Goal: Find specific page/section

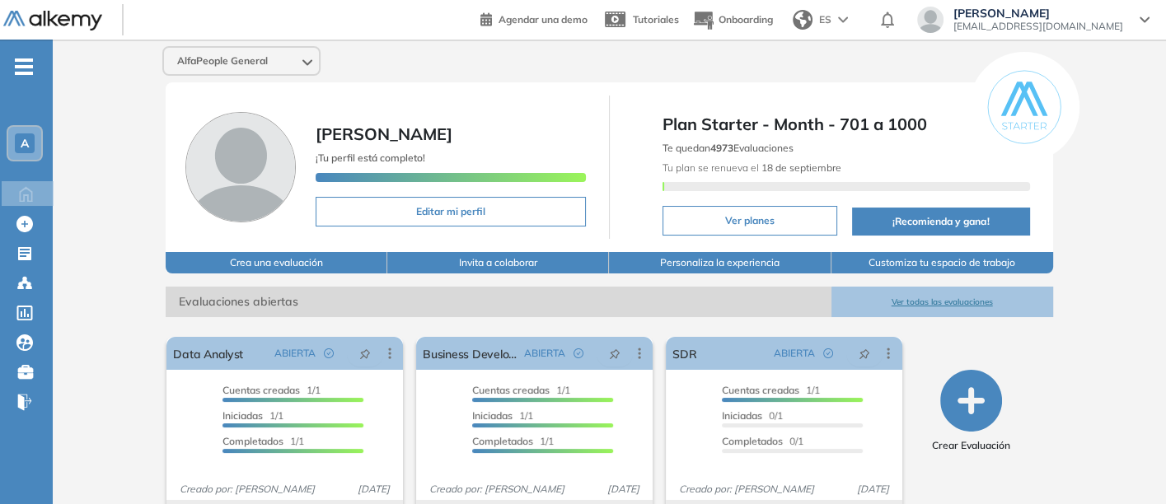
click at [913, 290] on button "Ver todas las evaluaciones" at bounding box center [942, 302] width 222 height 30
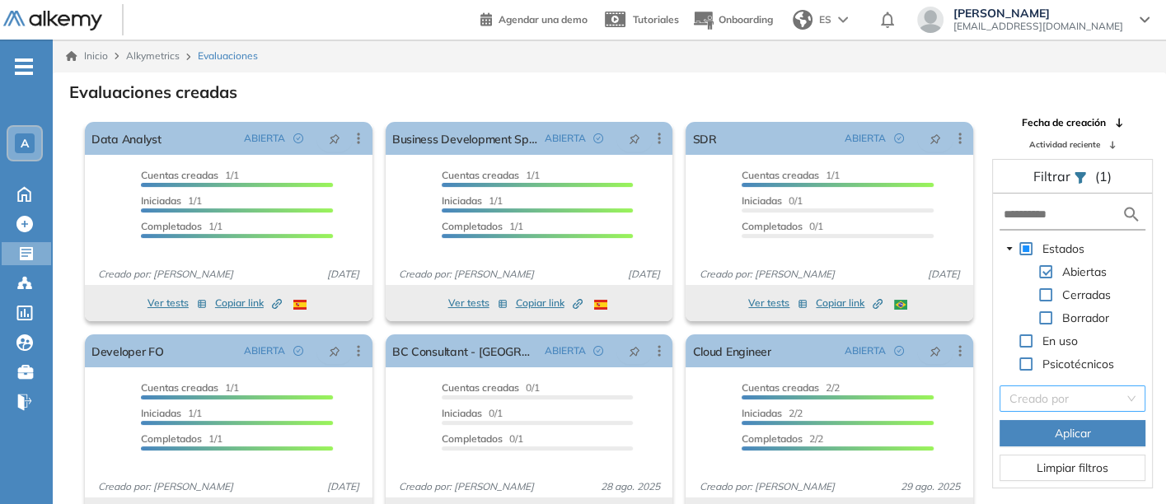
click at [1017, 396] on input "search" at bounding box center [1066, 398] width 115 height 25
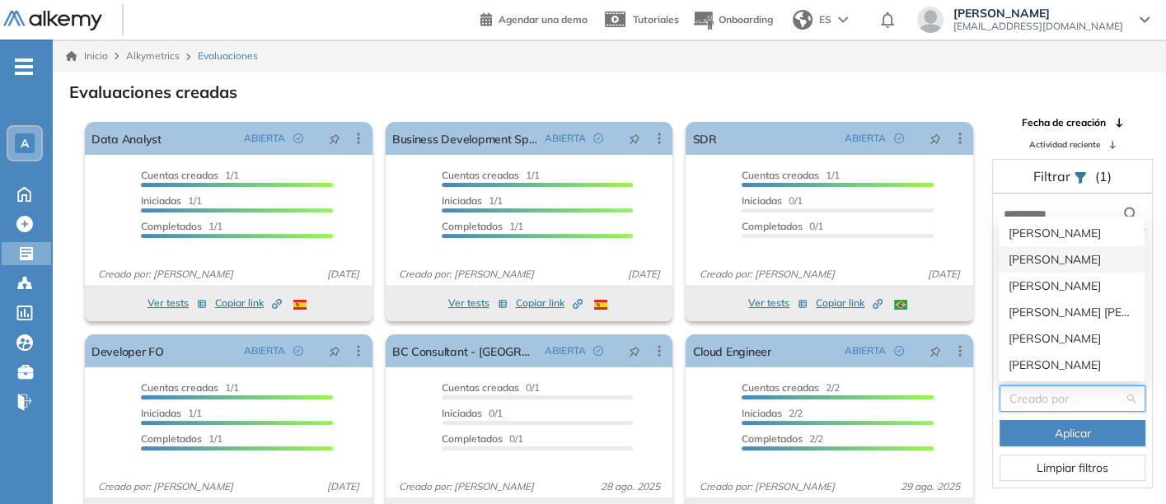
click at [1021, 252] on div "[PERSON_NAME]" at bounding box center [1072, 259] width 126 height 18
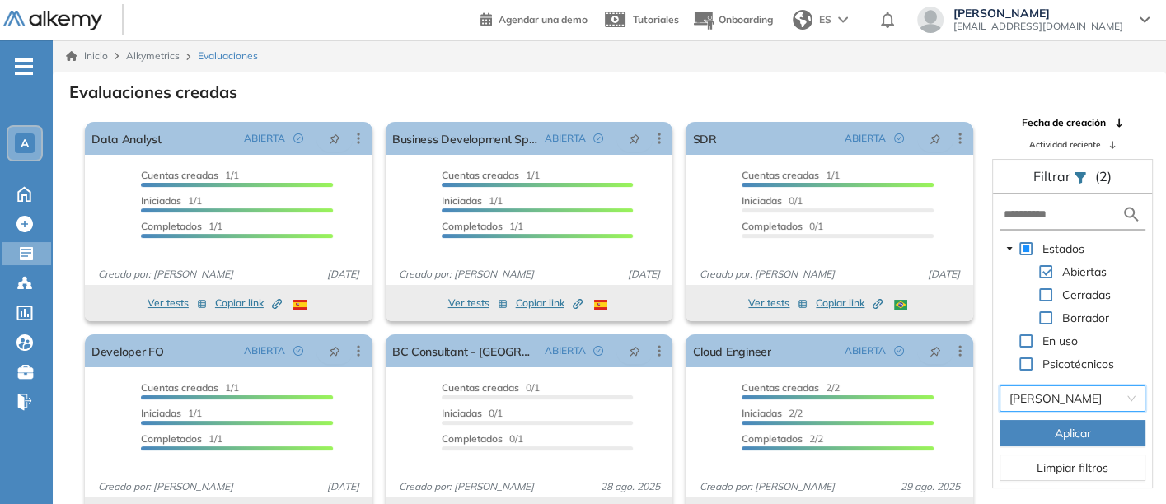
click at [1064, 432] on span "Aplicar" at bounding box center [1073, 433] width 36 height 18
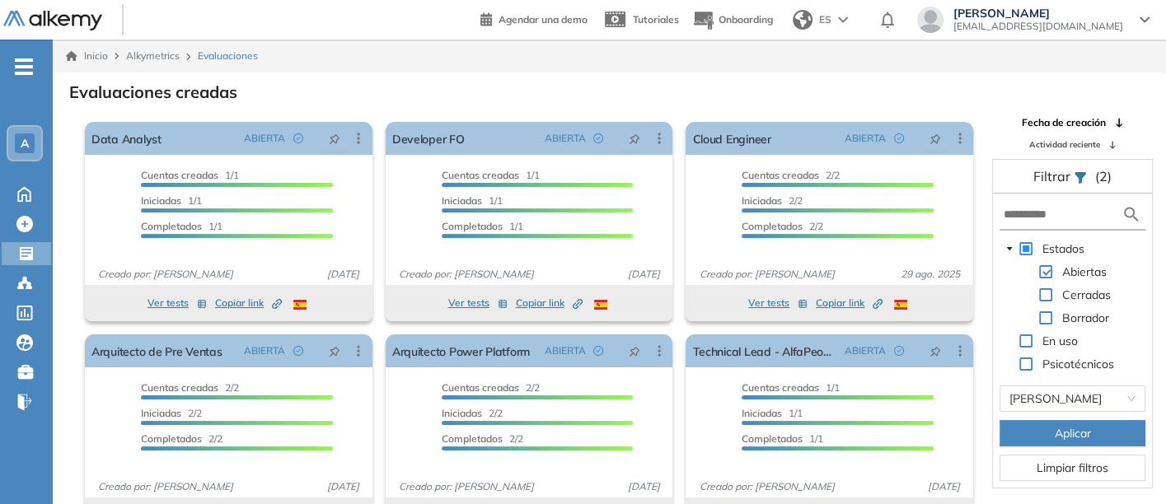
scroll to position [40, 0]
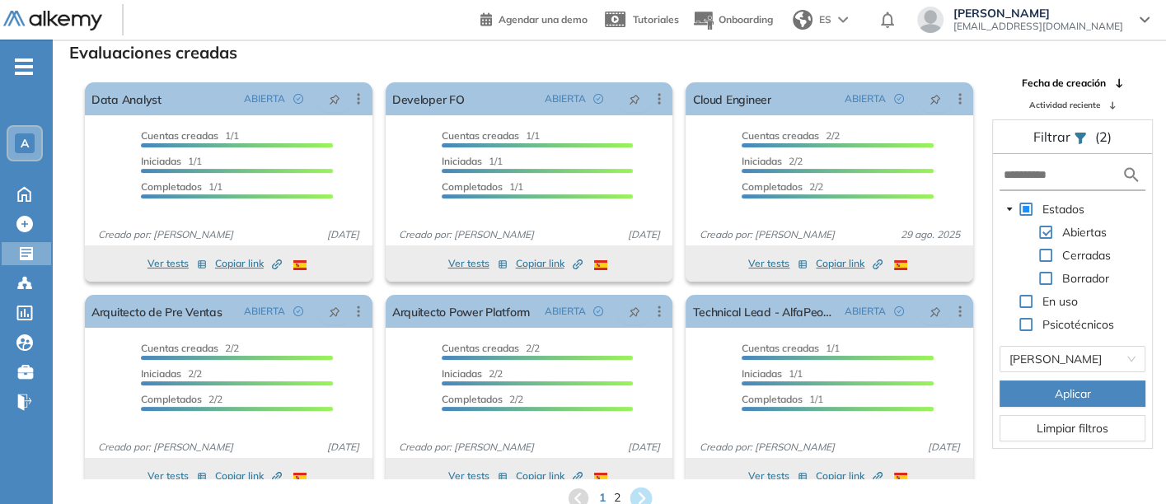
click at [635, 489] on icon at bounding box center [641, 498] width 22 height 22
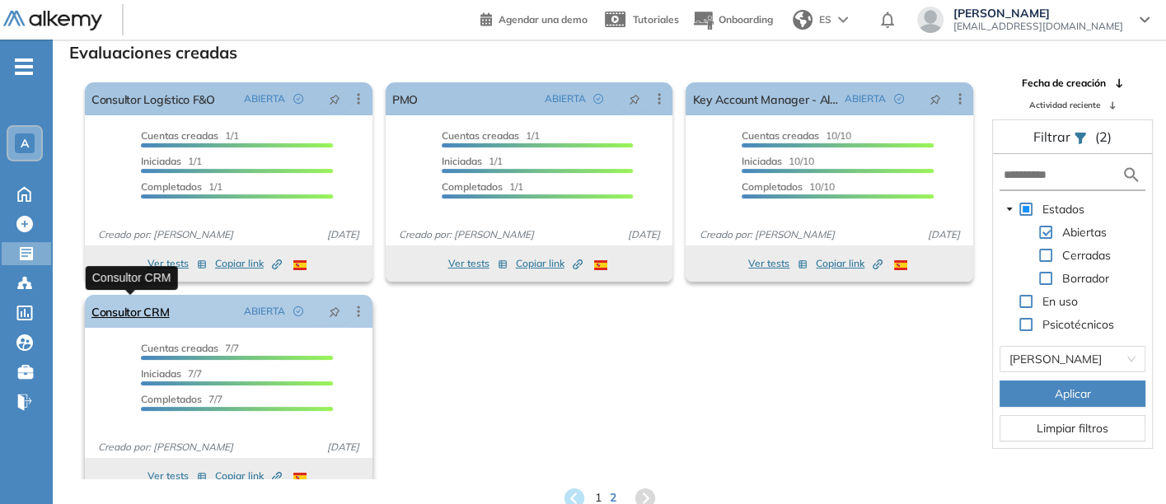
click at [113, 307] on link "Consultor CRM" at bounding box center [130, 311] width 78 height 33
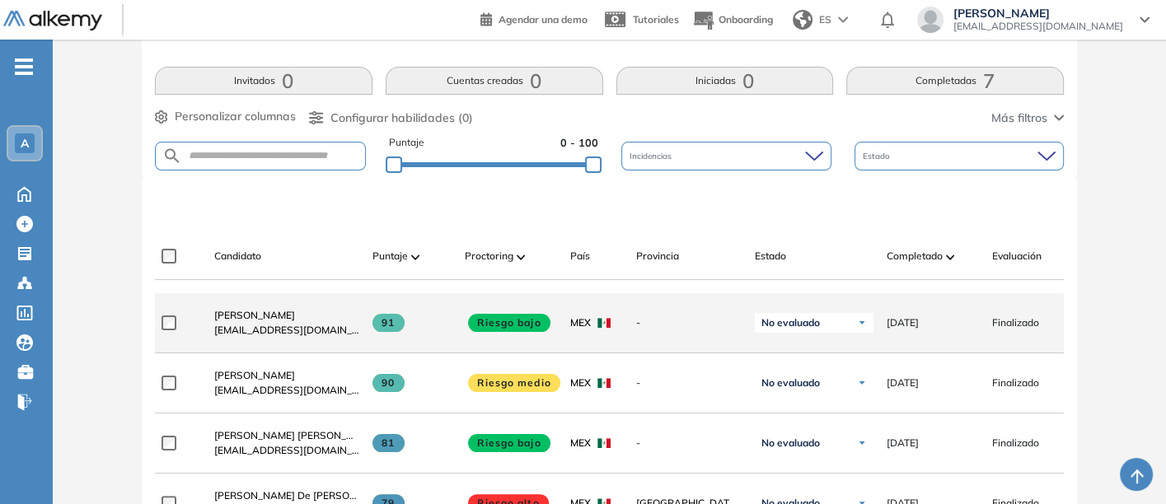
scroll to position [366, 0]
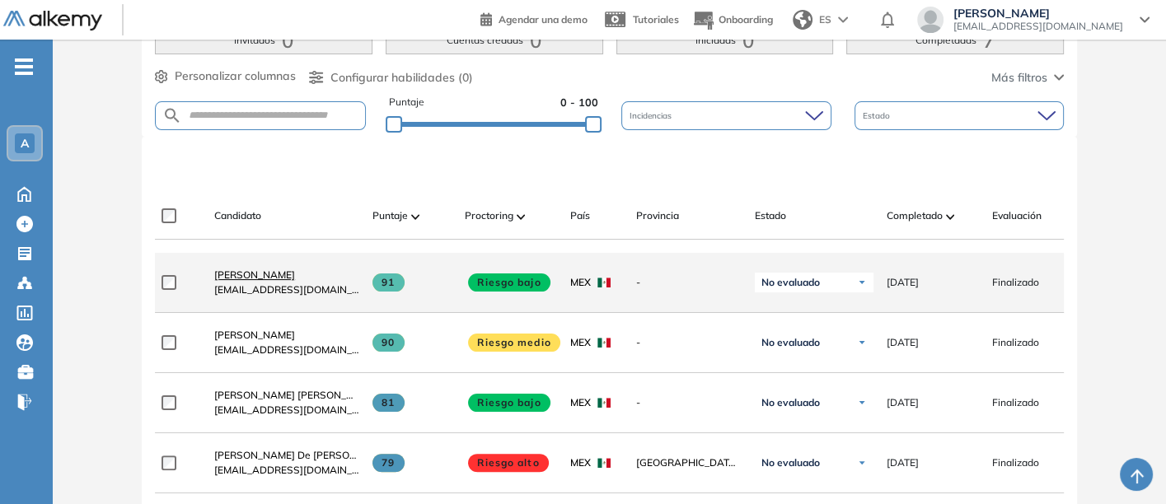
click at [238, 276] on span "[PERSON_NAME]" at bounding box center [254, 275] width 81 height 12
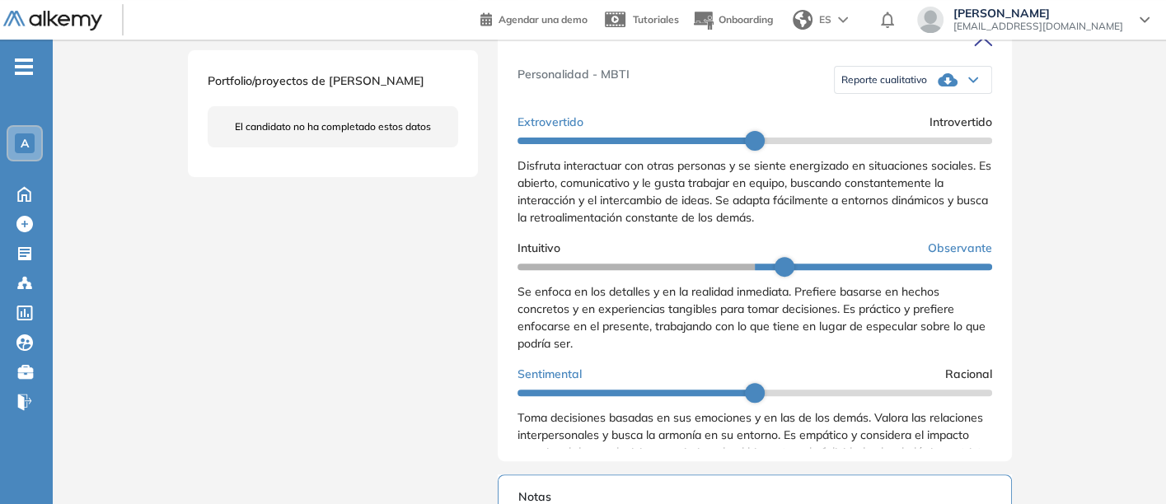
scroll to position [366, 0]
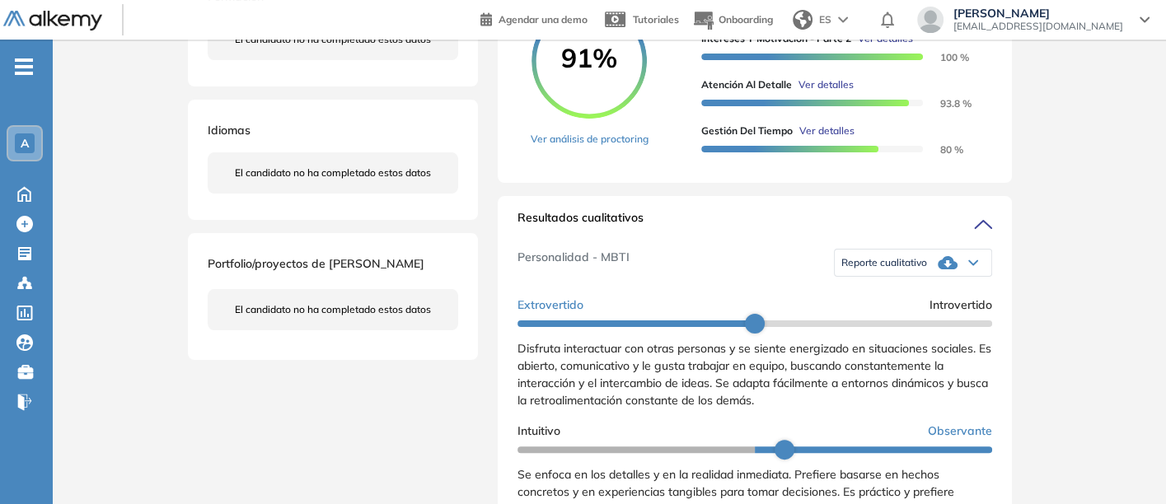
click at [887, 269] on span "Reporte cualitativo" at bounding box center [884, 262] width 86 height 13
click at [859, 321] on li "Reporte sin Afinidad AI" at bounding box center [890, 313] width 97 height 16
